Goal: Task Accomplishment & Management: Use online tool/utility

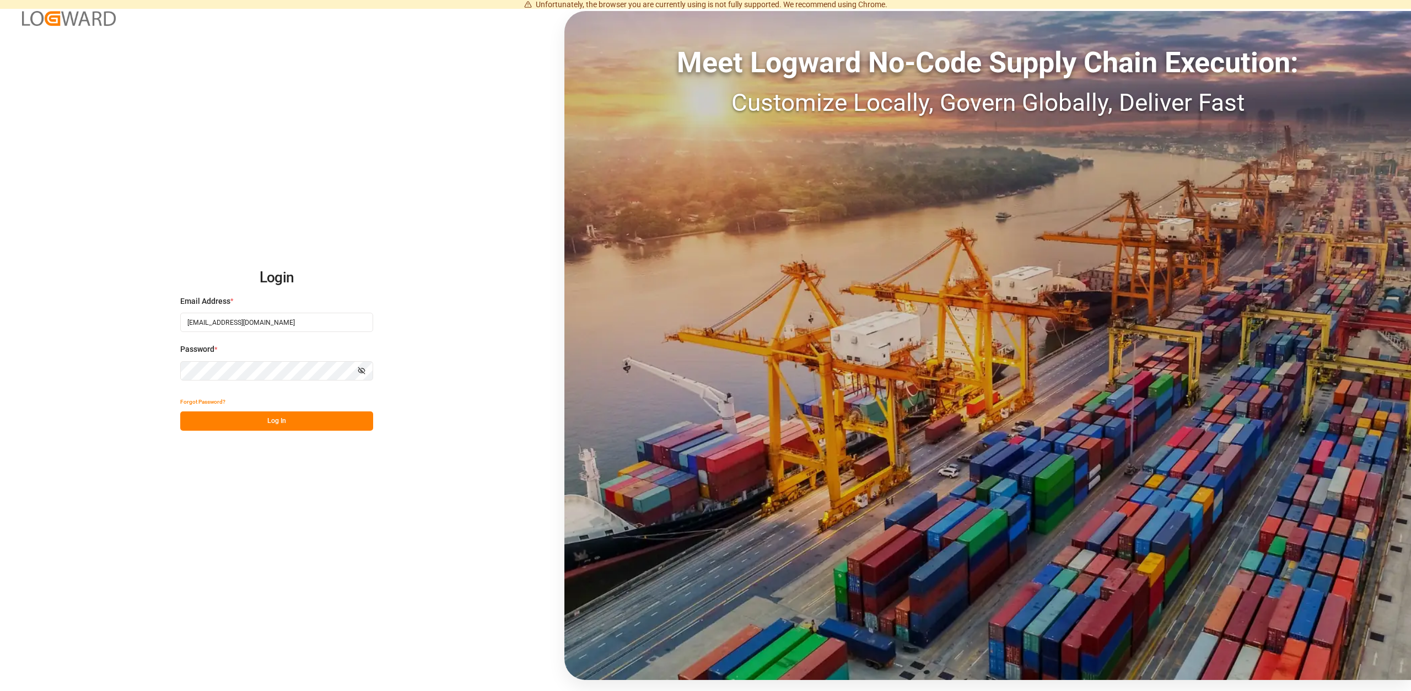
click at [275, 423] on button "Log In" at bounding box center [276, 420] width 193 height 19
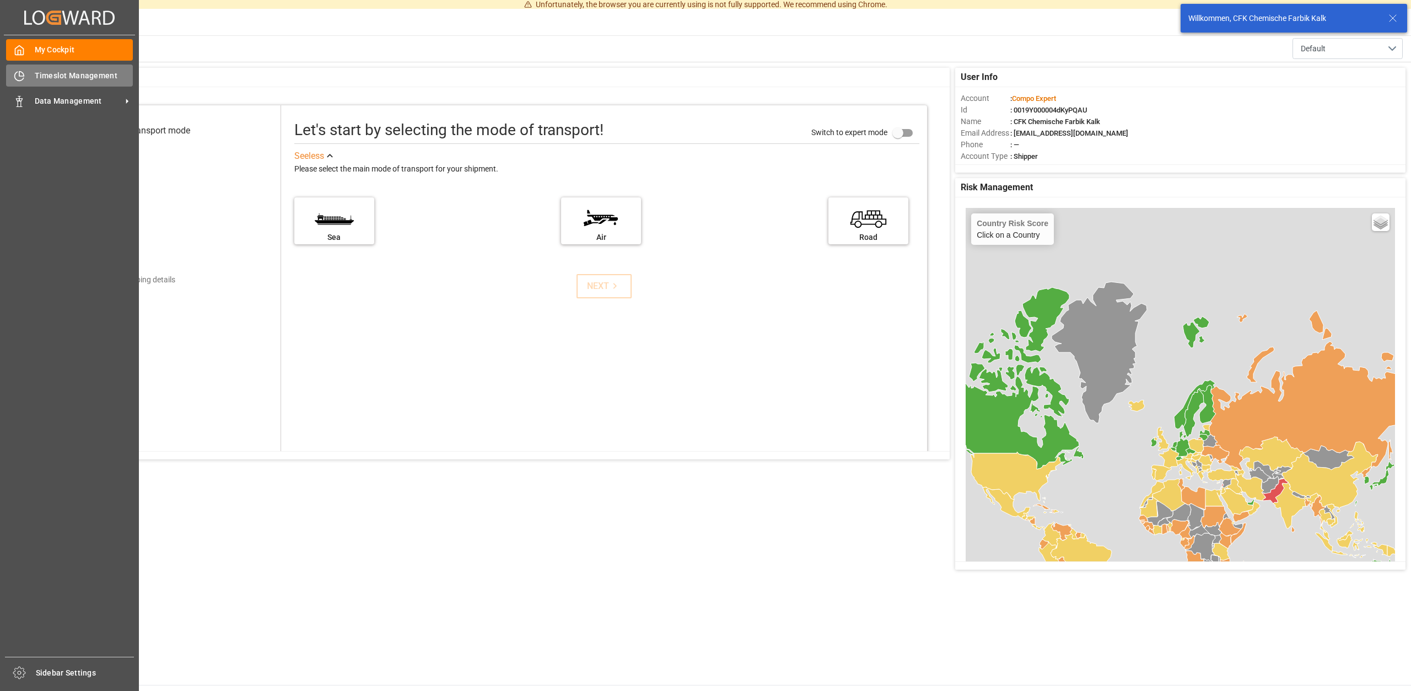
click at [96, 74] on span "Timeslot Management" at bounding box center [84, 76] width 99 height 12
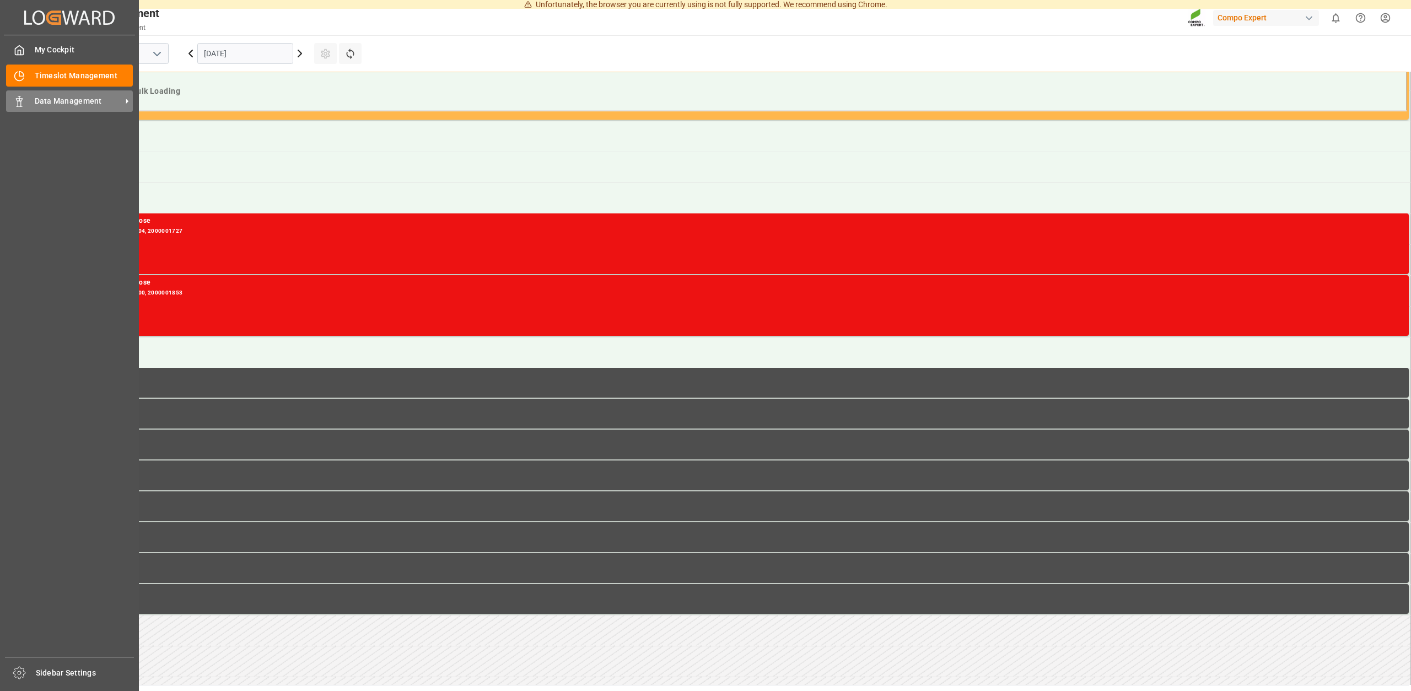
click at [53, 96] on span "Data Management" at bounding box center [78, 101] width 87 height 12
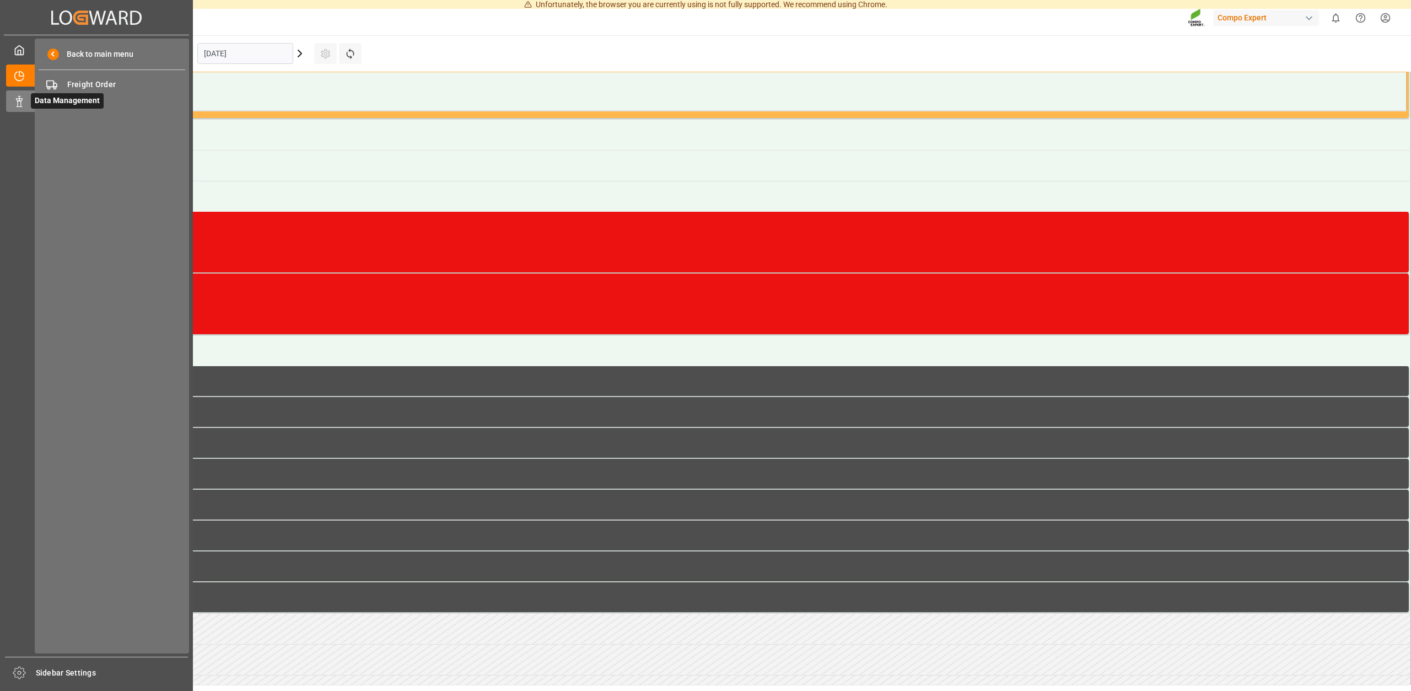
scroll to position [795, 0]
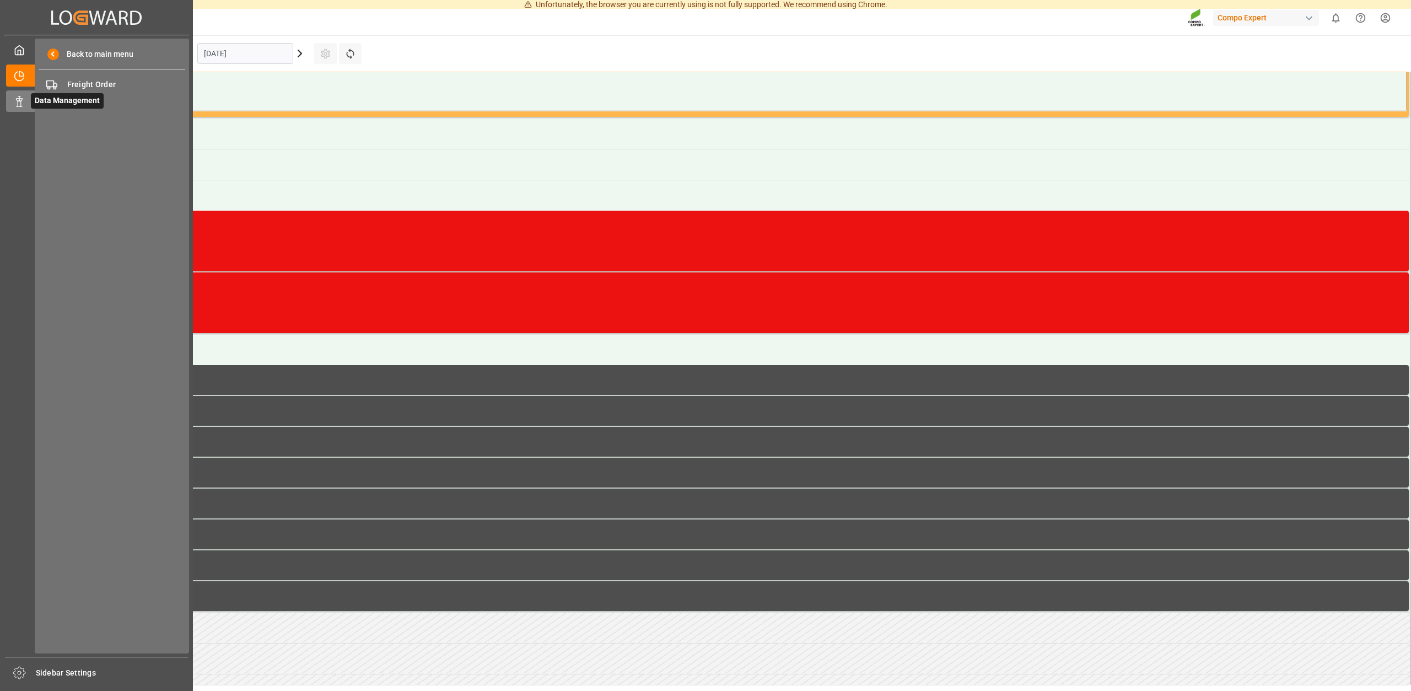
click at [63, 100] on span "Data Management" at bounding box center [67, 100] width 73 height 15
click at [94, 85] on span "Freight Order" at bounding box center [126, 85] width 119 height 12
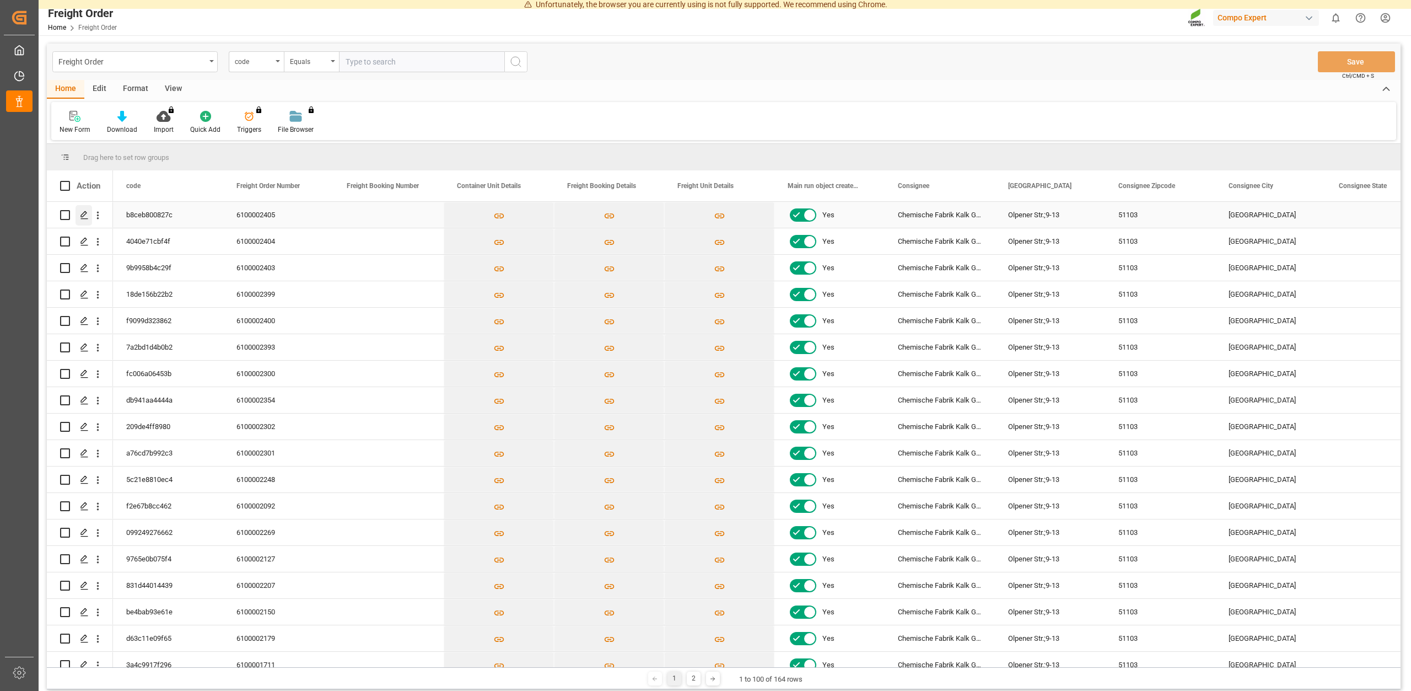
click at [88, 212] on icon "Press SPACE to select this row." at bounding box center [84, 215] width 9 height 9
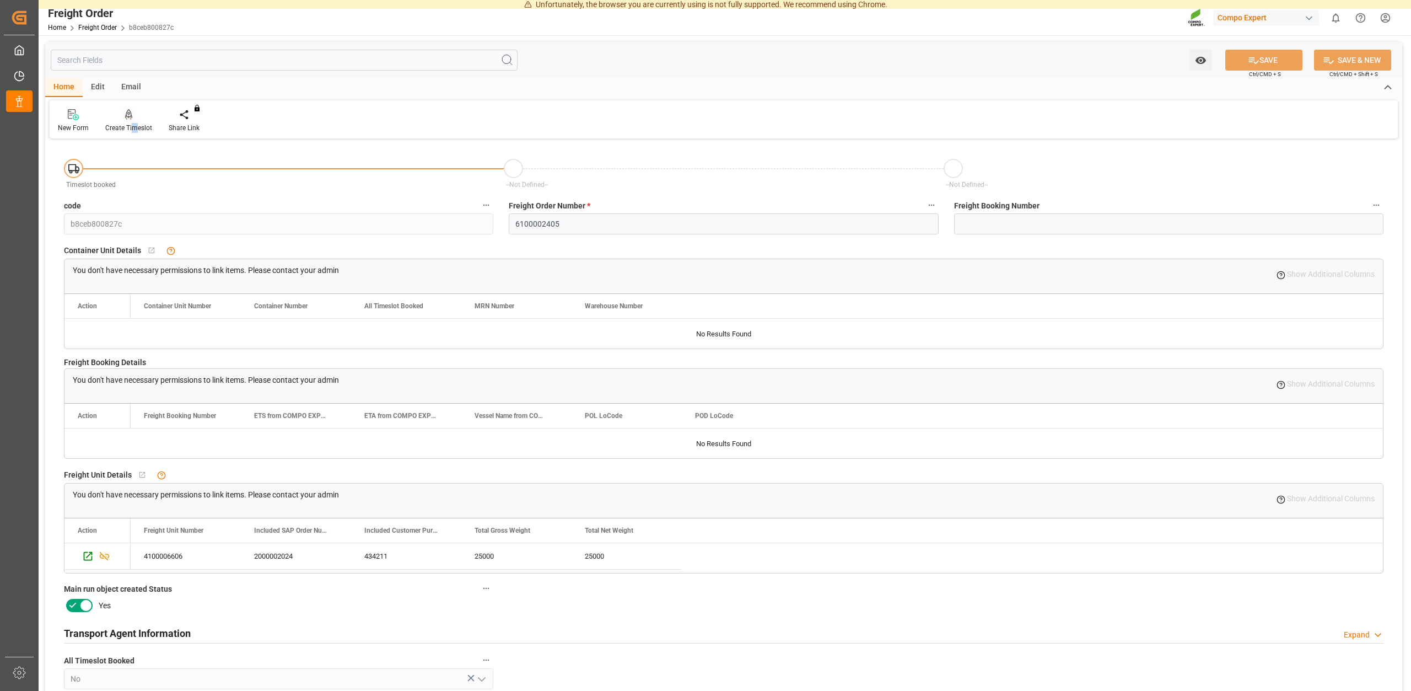
click at [135, 130] on div "Create Timeslot" at bounding box center [128, 128] width 47 height 10
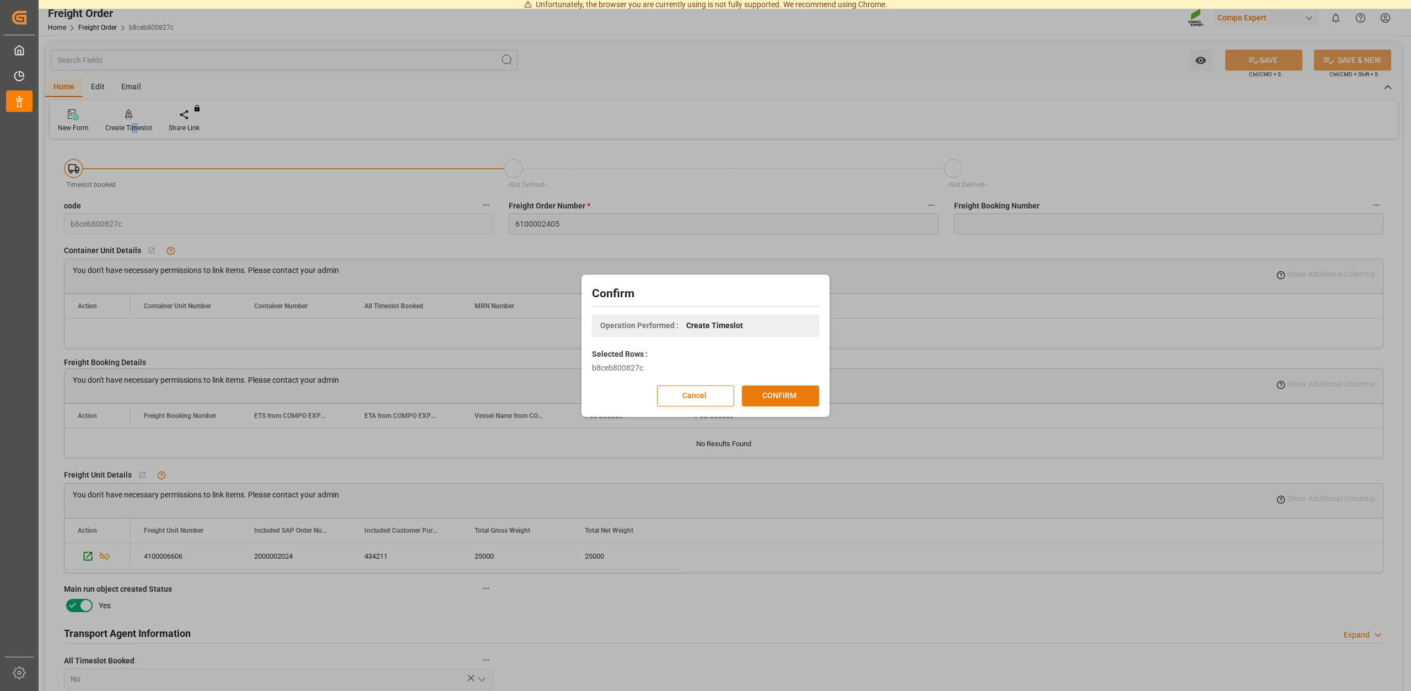
click at [768, 395] on button "CONFIRM" at bounding box center [780, 395] width 77 height 21
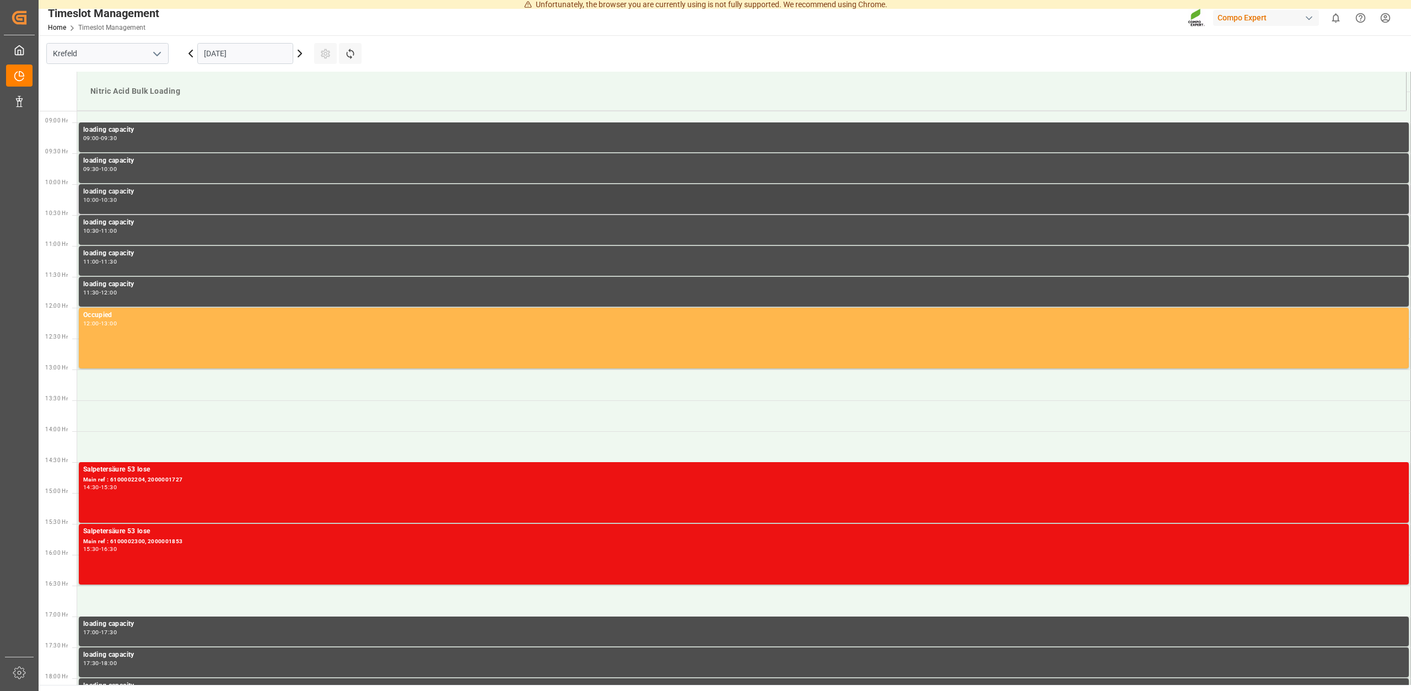
scroll to position [514, 0]
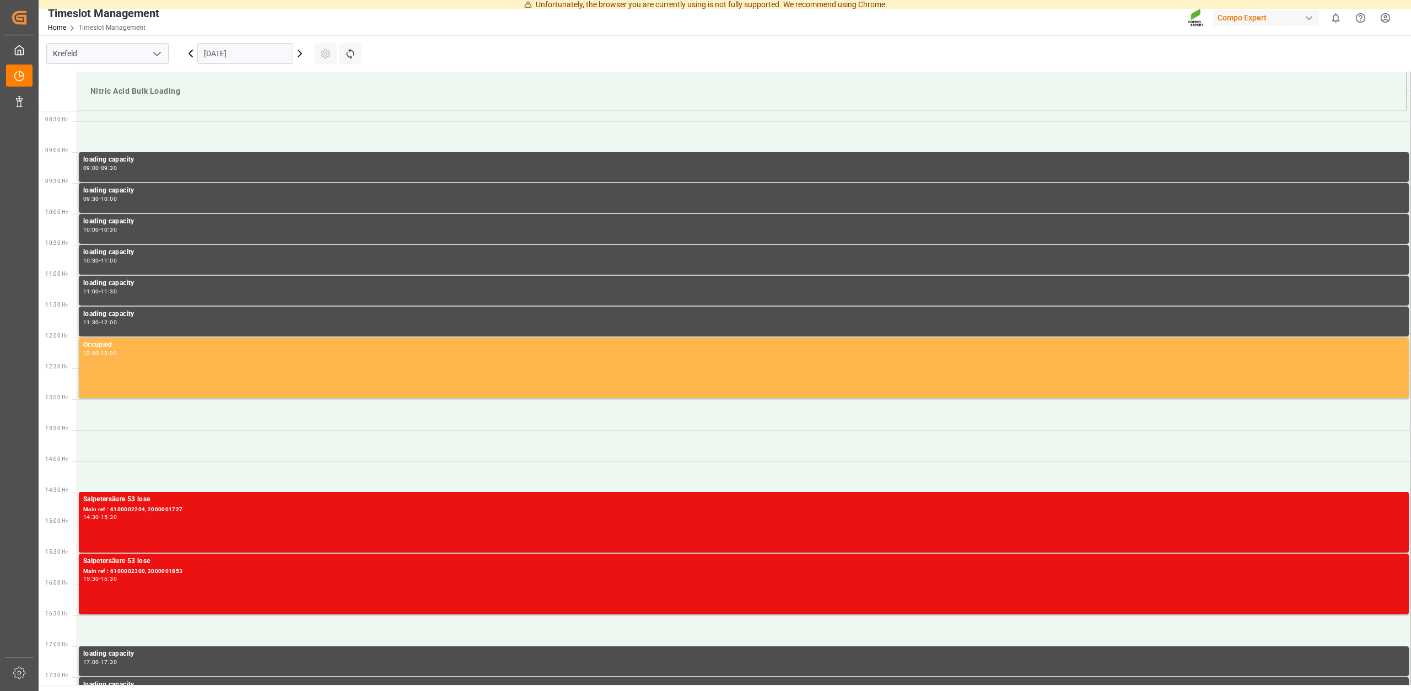
click at [303, 52] on icon at bounding box center [299, 53] width 13 height 13
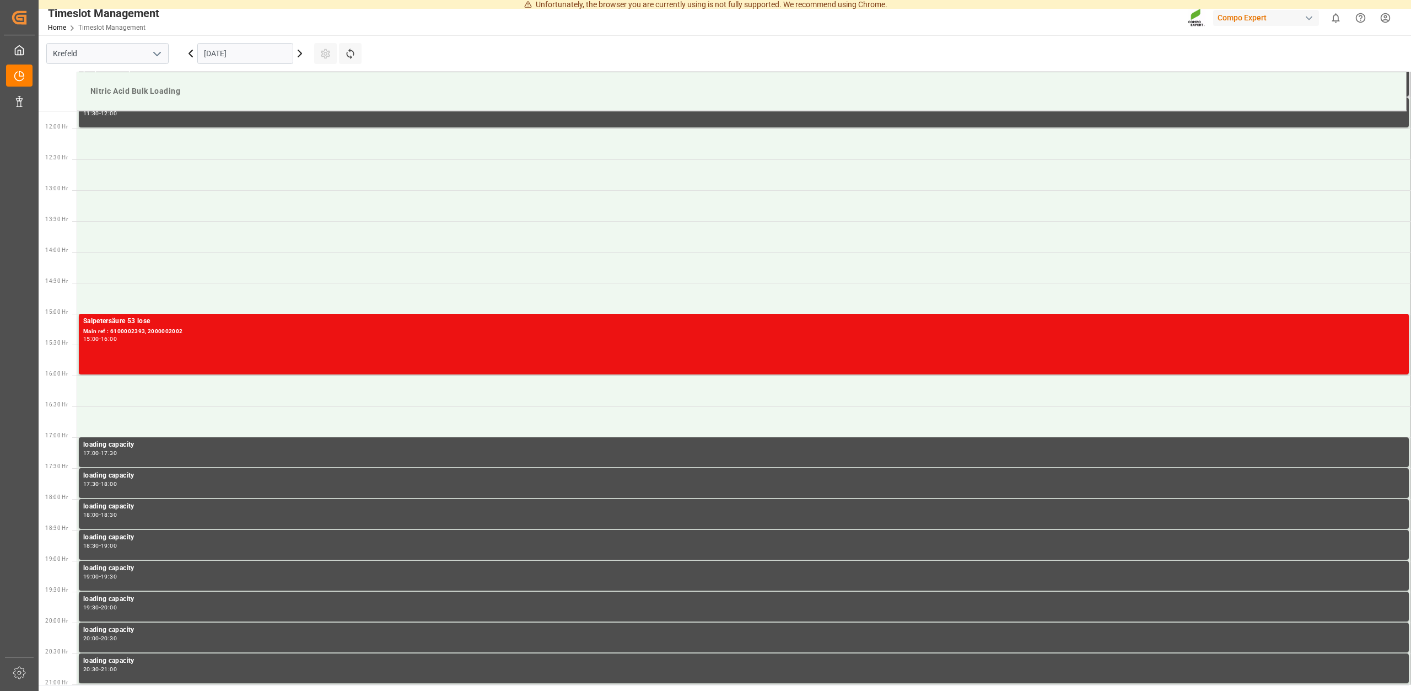
scroll to position [571, 0]
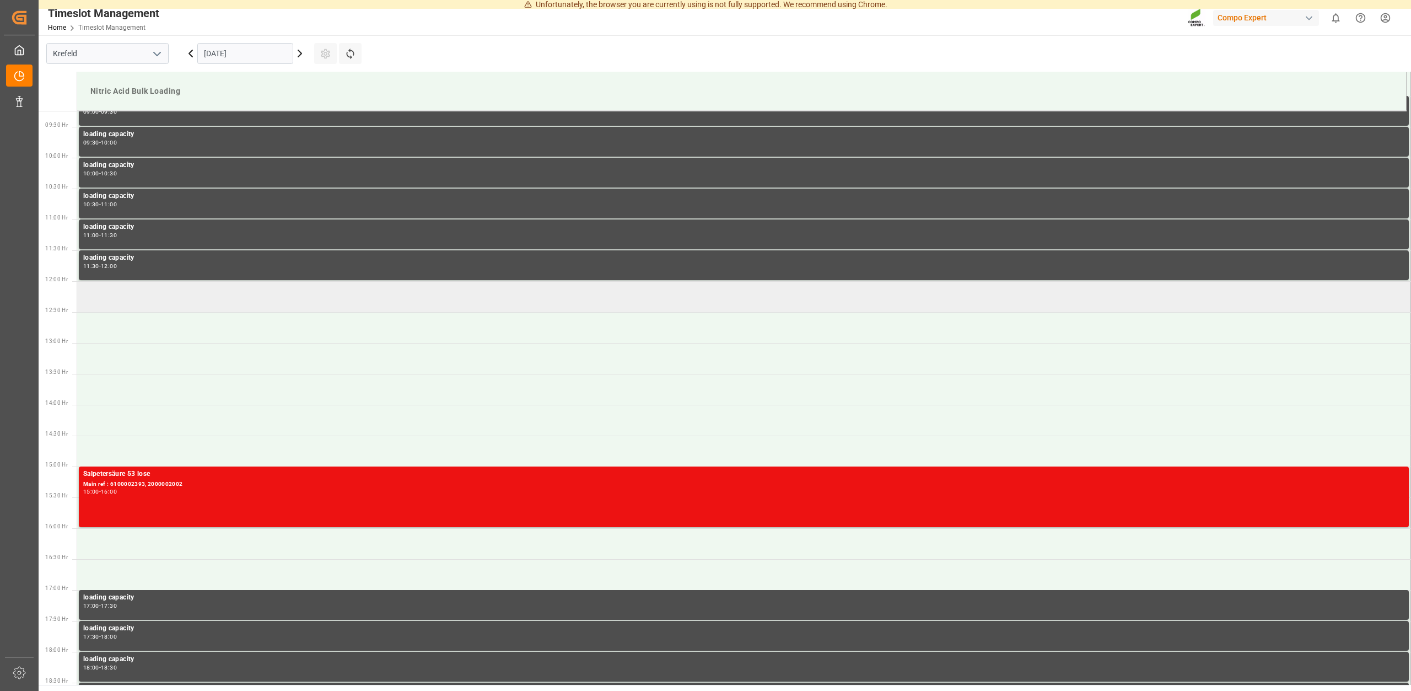
click at [152, 300] on td at bounding box center [744, 296] width 1334 height 31
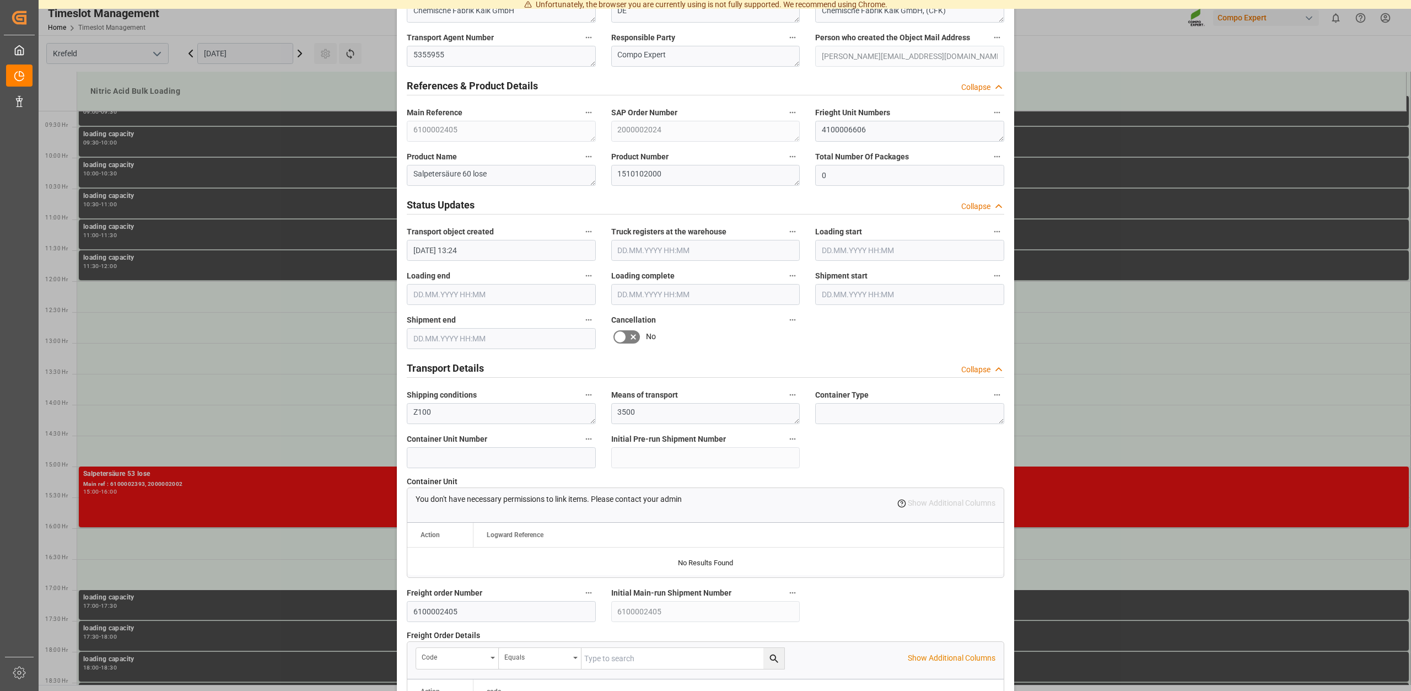
scroll to position [837, 0]
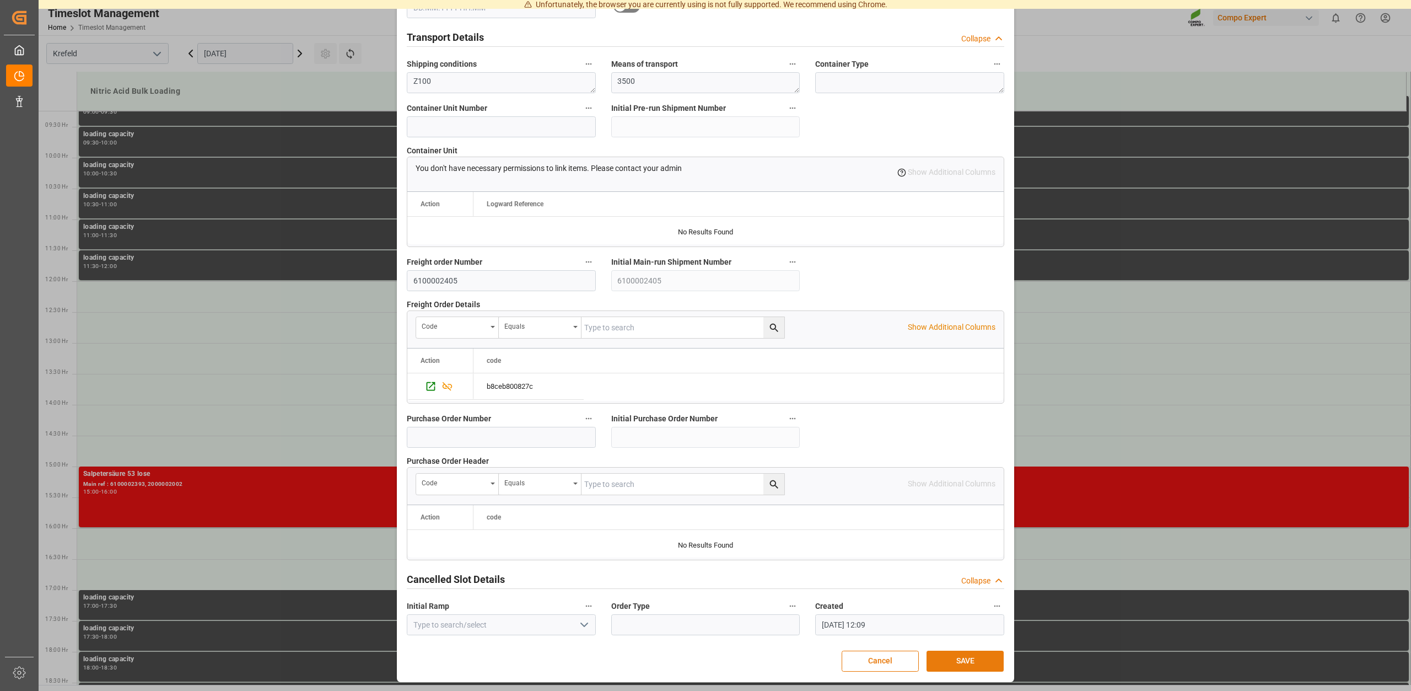
click at [955, 663] on button "SAVE" at bounding box center [965, 661] width 77 height 21
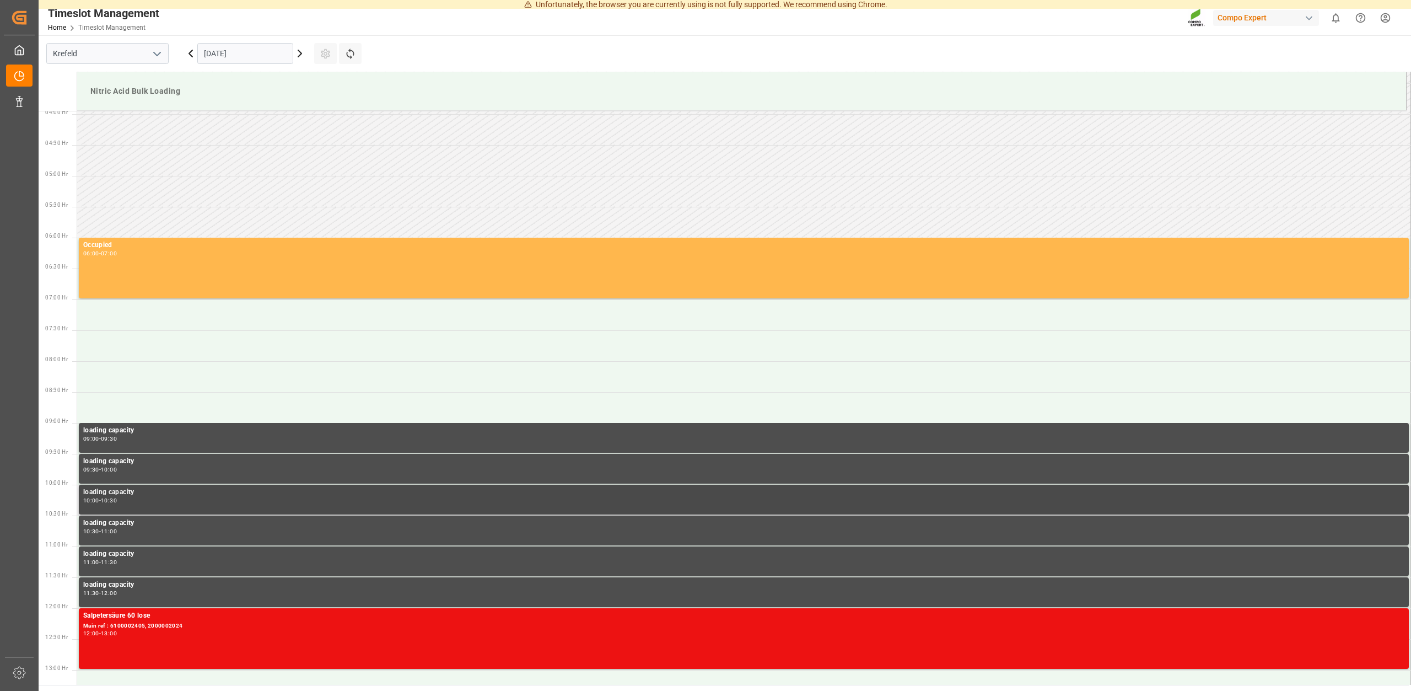
scroll to position [450, 0]
